Goal: Book appointment/travel/reservation

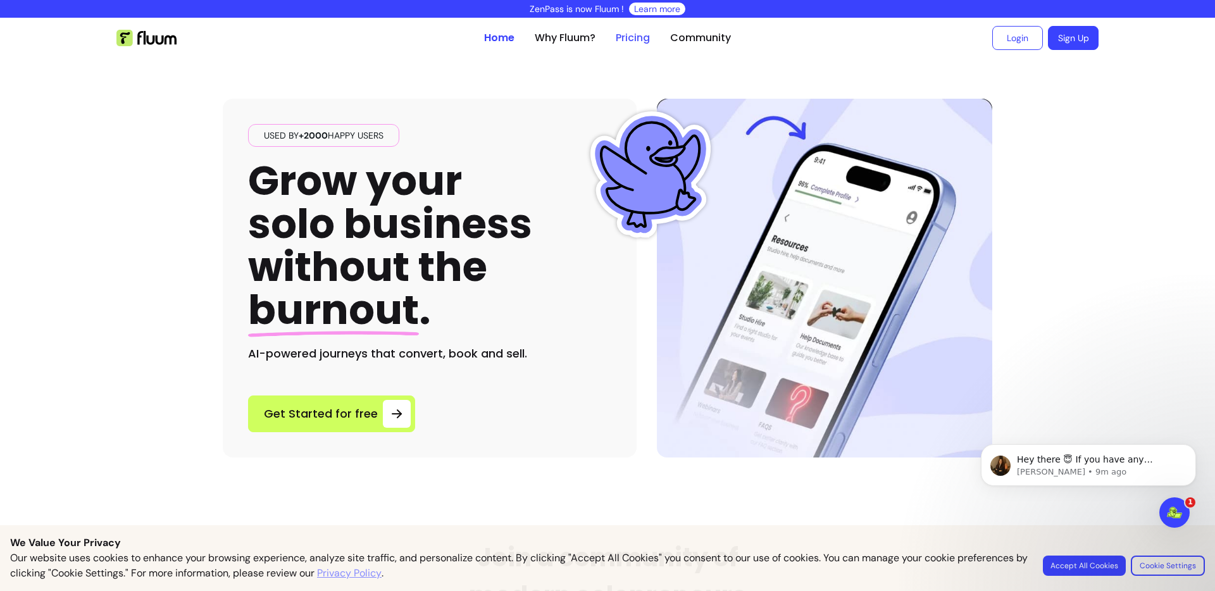
click at [637, 31] on link "Pricing" at bounding box center [633, 37] width 34 height 15
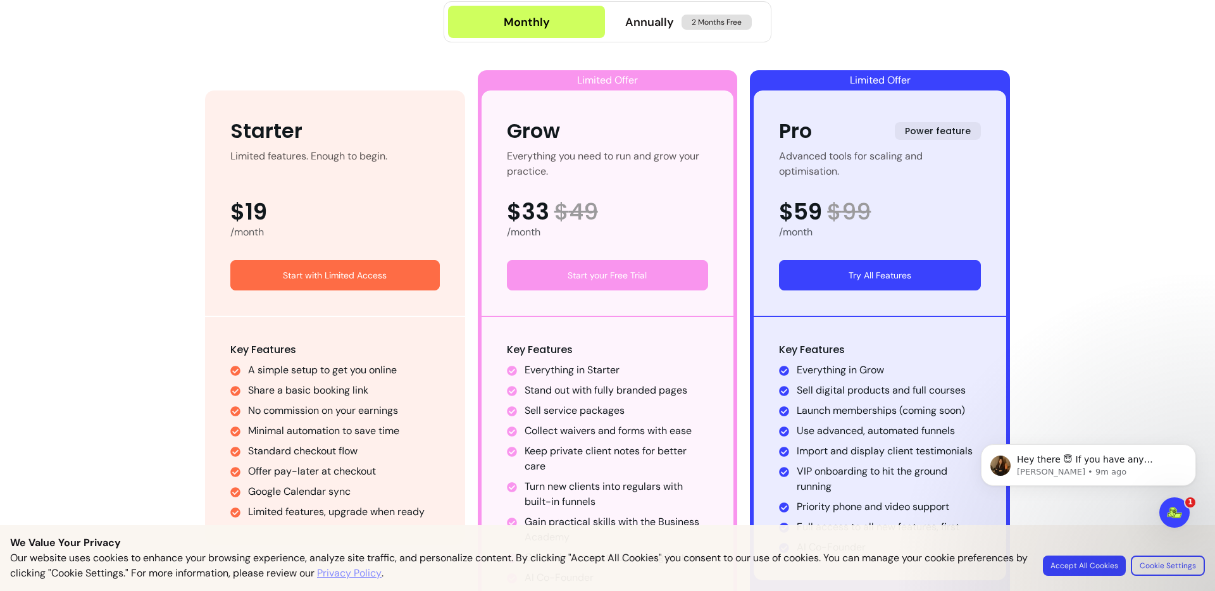
scroll to position [657, 0]
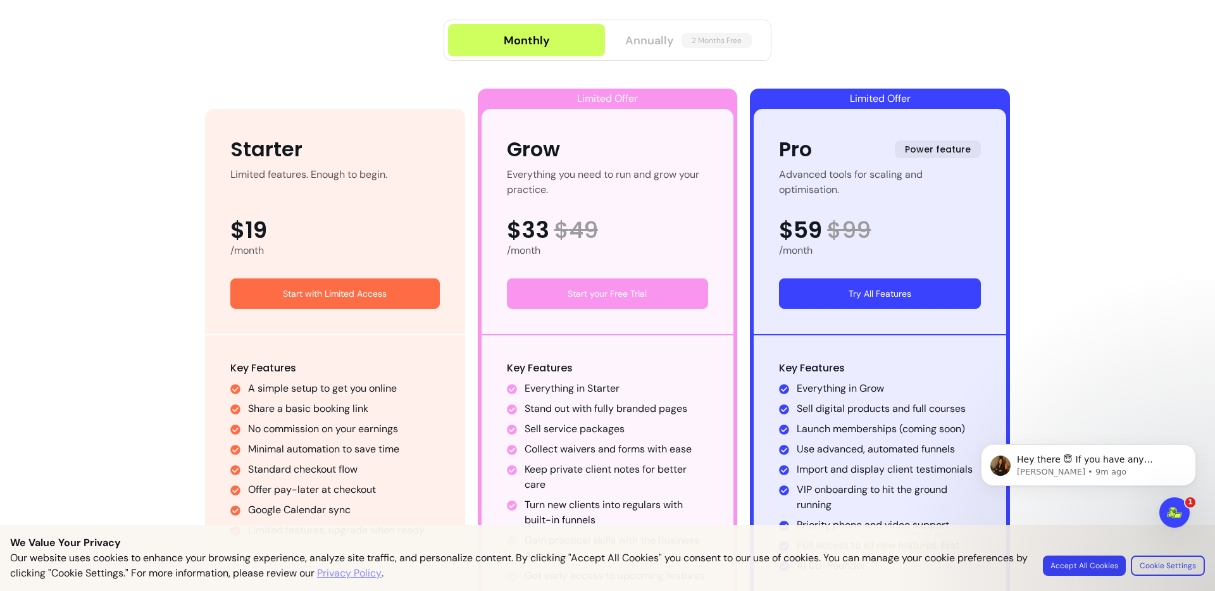
click at [625, 45] on span "Annually" at bounding box center [649, 41] width 49 height 18
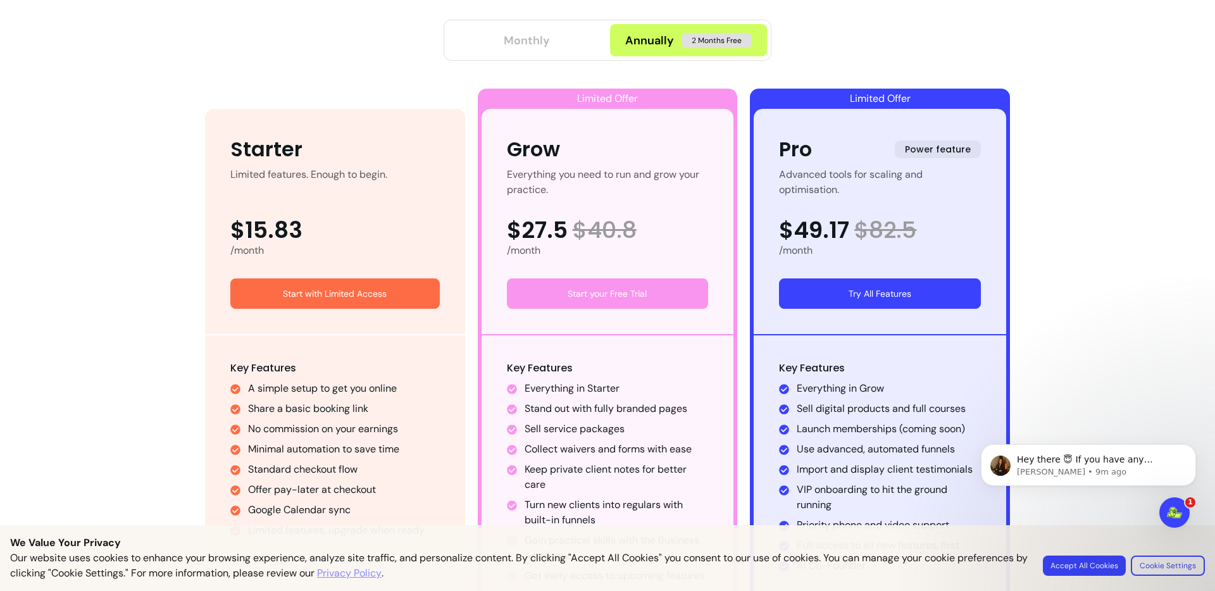
click at [545, 42] on button "Monthly" at bounding box center [526, 40] width 157 height 32
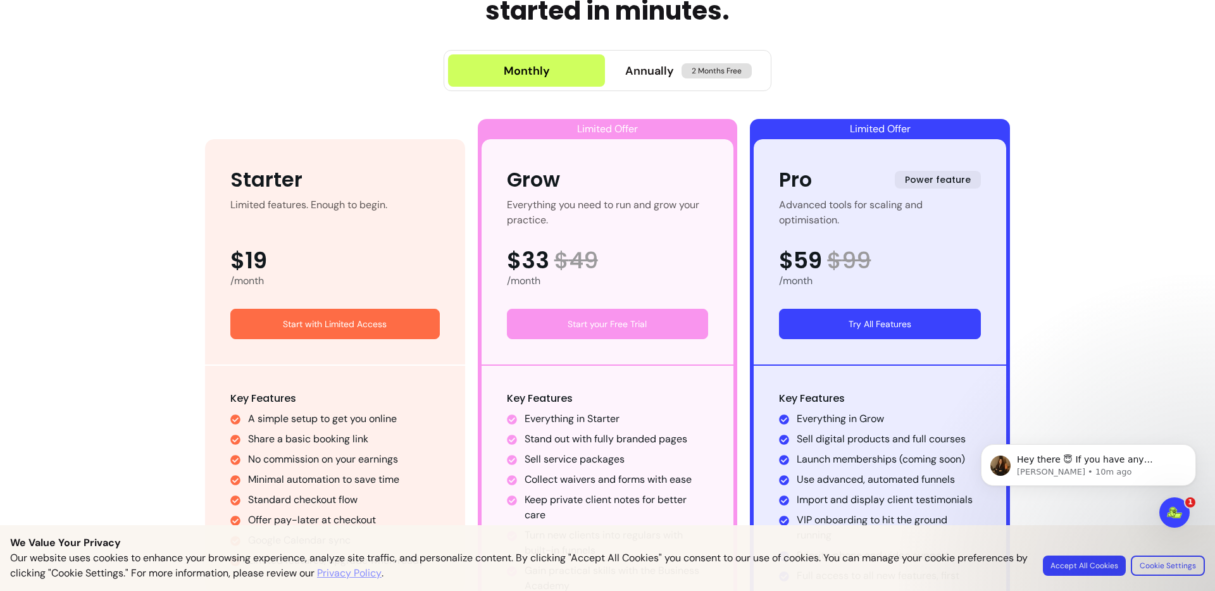
scroll to position [594, 0]
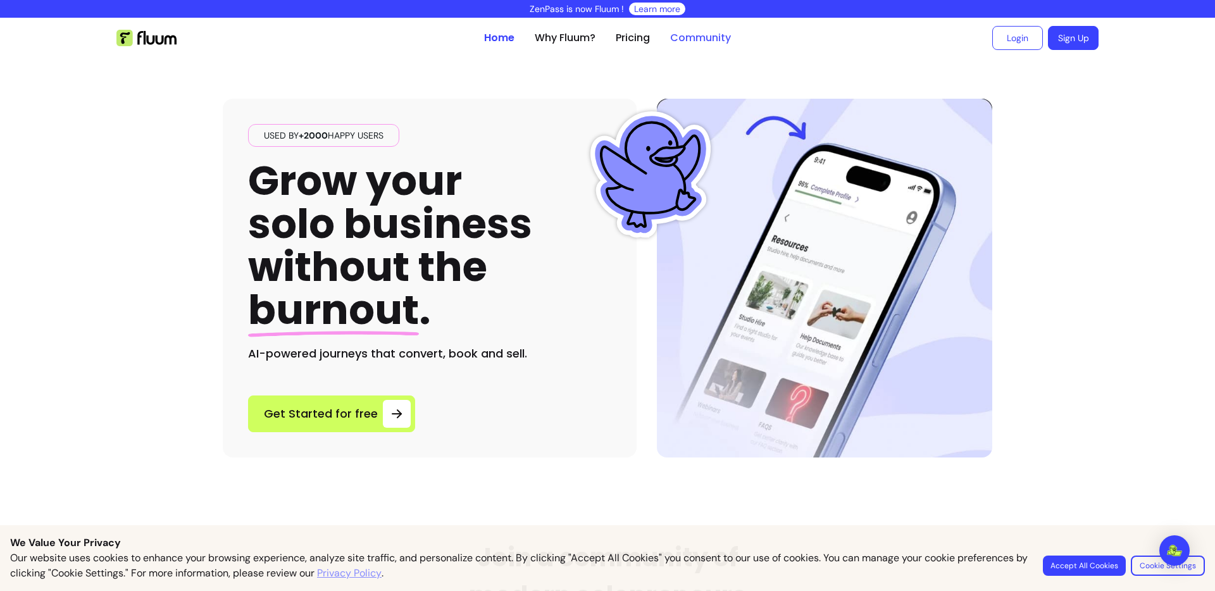
click at [699, 42] on link "Community" at bounding box center [700, 37] width 61 height 15
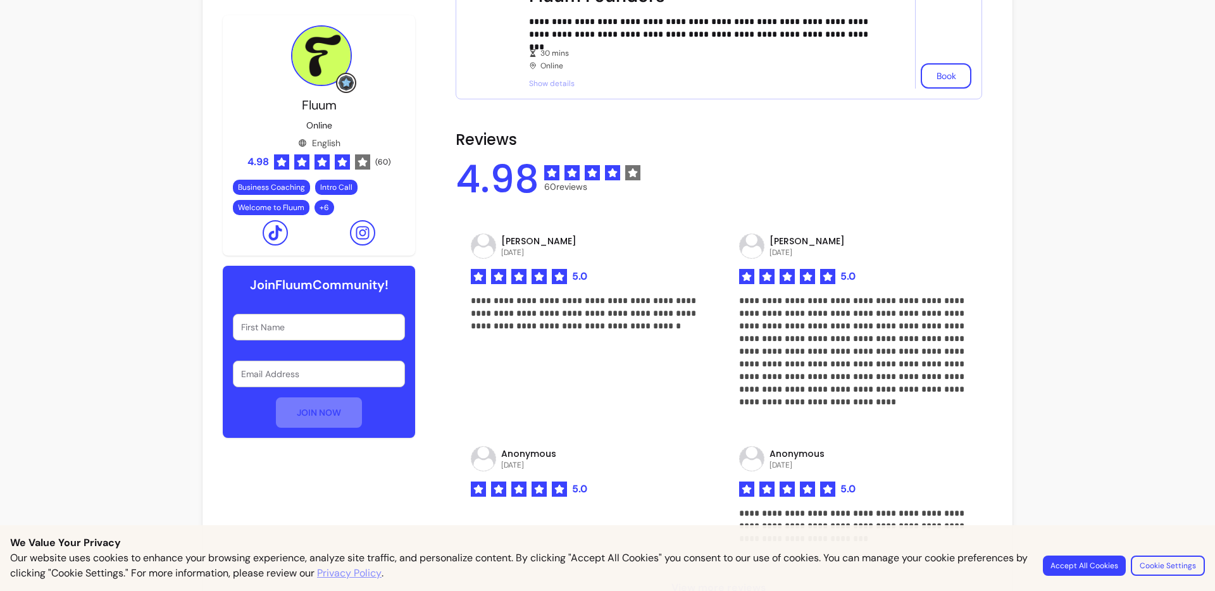
scroll to position [590, 0]
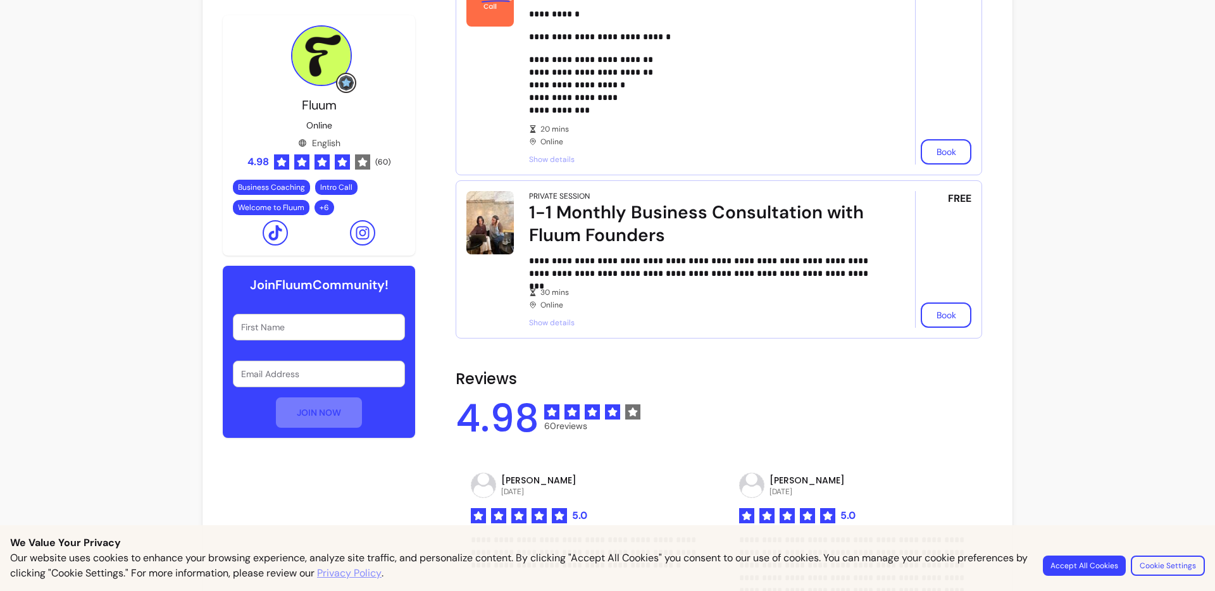
click at [540, 316] on div "**********" at bounding box center [704, 259] width 351 height 137
click at [542, 323] on span "Show details" at bounding box center [704, 323] width 351 height 10
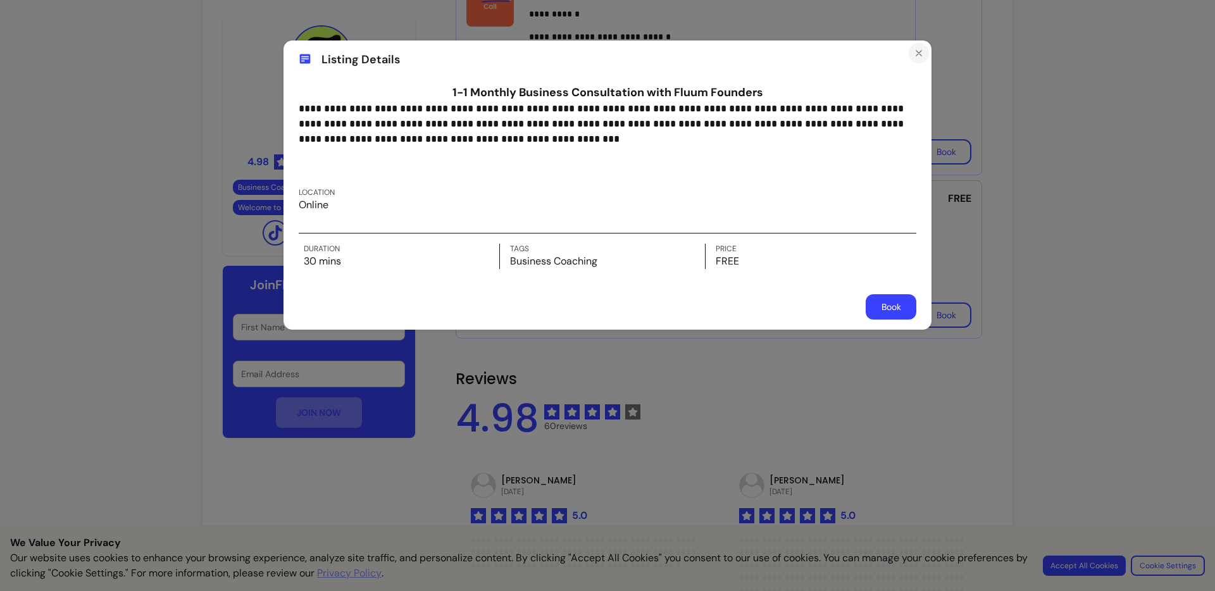
click at [917, 53] on icon "Close" at bounding box center [919, 53] width 10 height 10
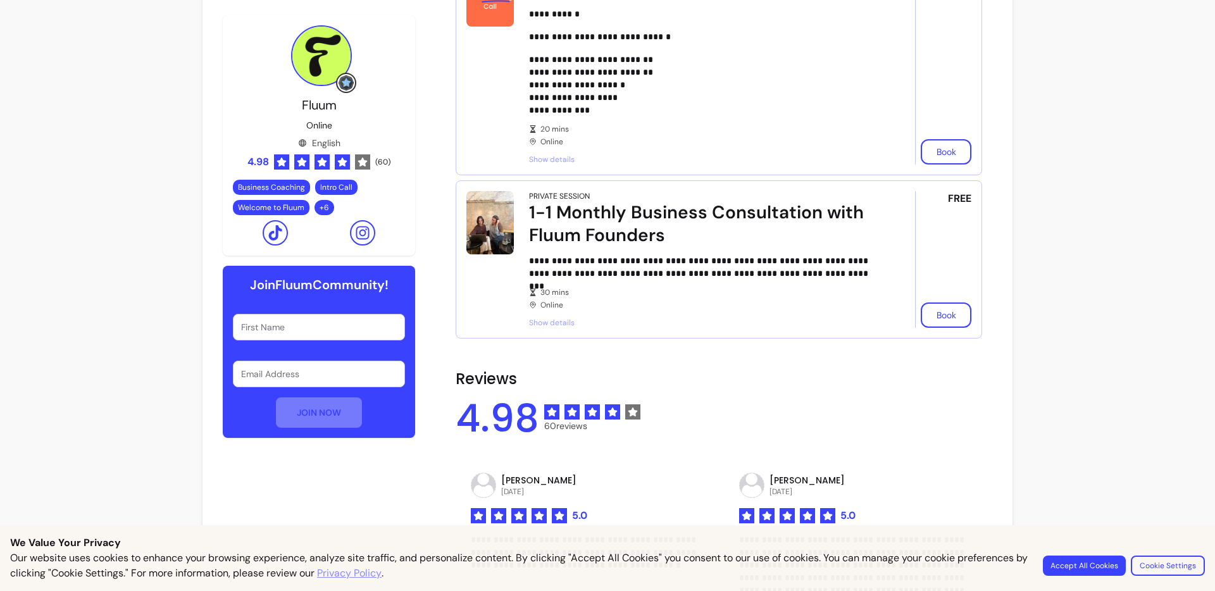
scroll to position [650, 0]
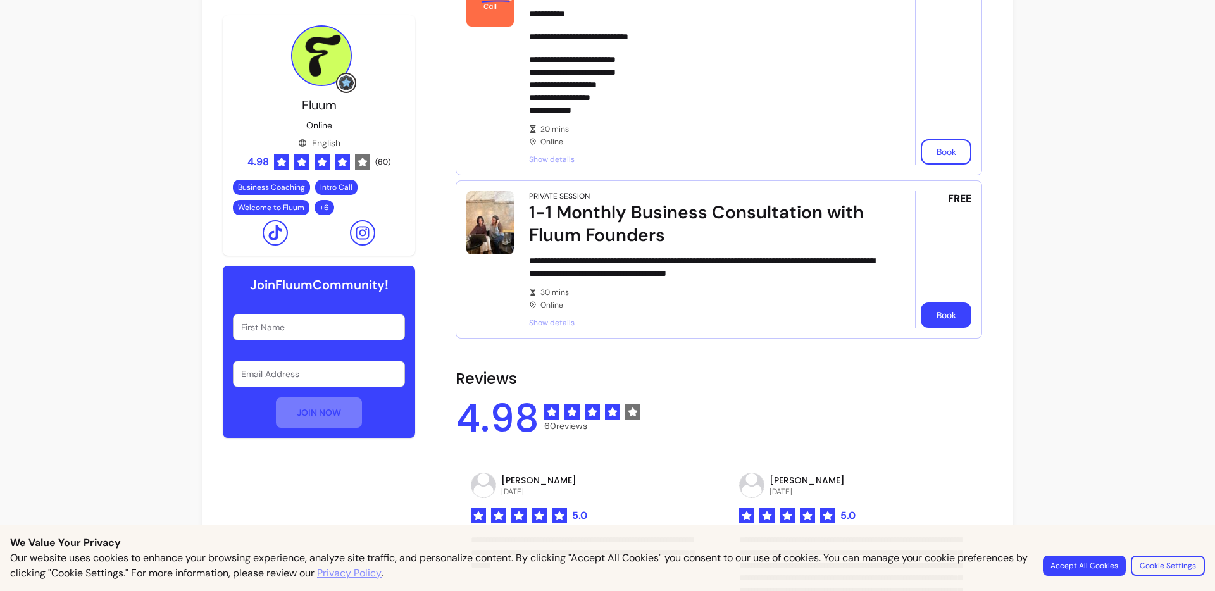
click at [938, 326] on button "Book" at bounding box center [946, 314] width 51 height 25
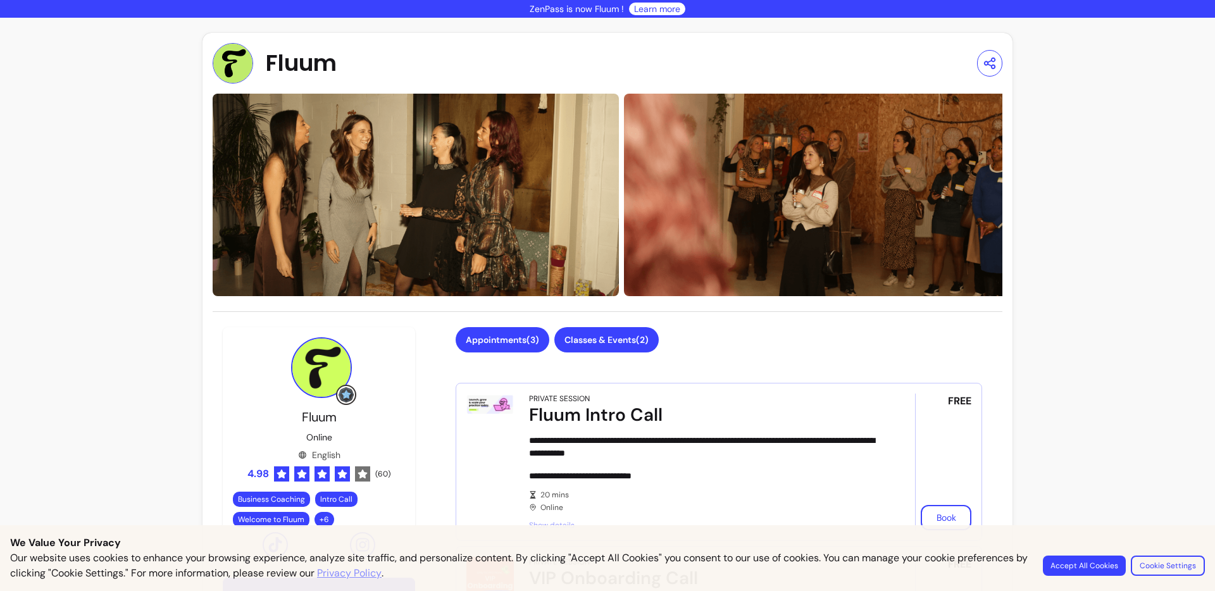
click at [580, 340] on button "Classes & Events ( 2 )" at bounding box center [606, 339] width 104 height 25
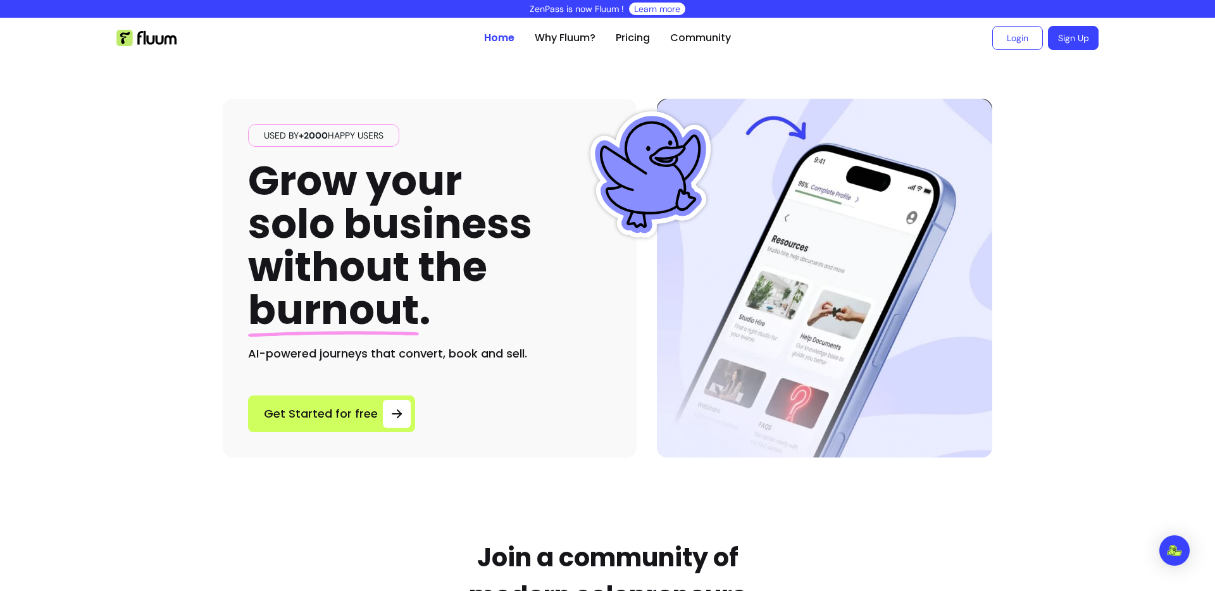
click at [681, 46] on ul "Home Why Fluum? Pricing Community" at bounding box center [607, 38] width 247 height 40
click at [695, 39] on link "Community" at bounding box center [700, 37] width 61 height 15
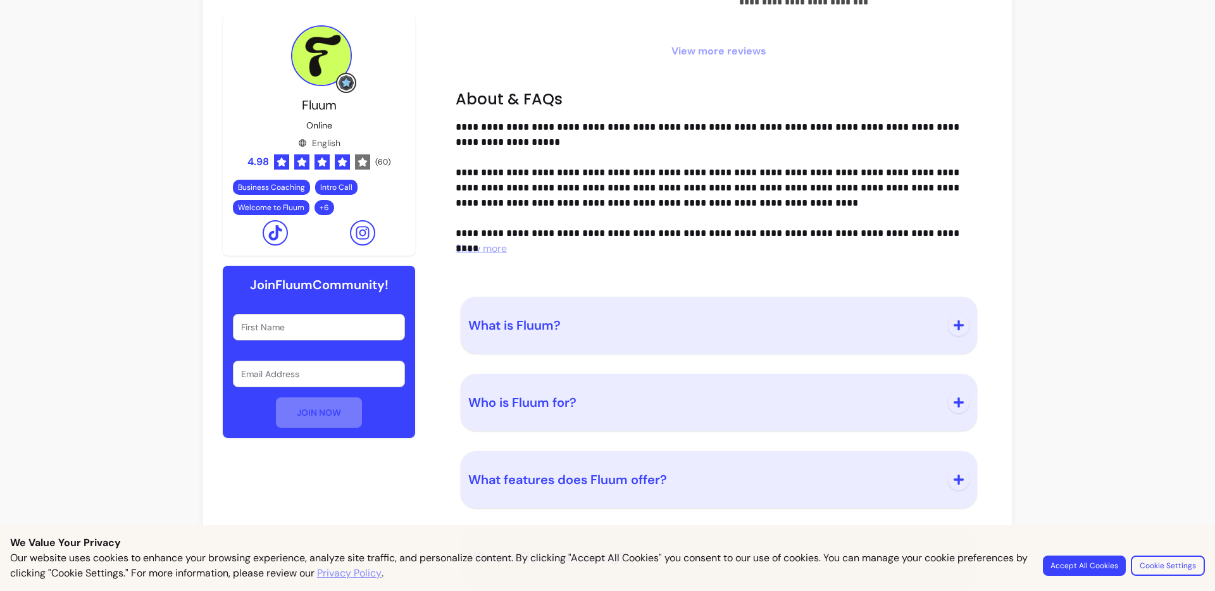
scroll to position [1380, 0]
